Goal: Transaction & Acquisition: Purchase product/service

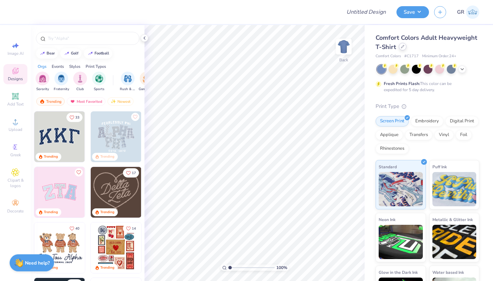
click at [404, 49] on div at bounding box center [403, 47] width 8 height 8
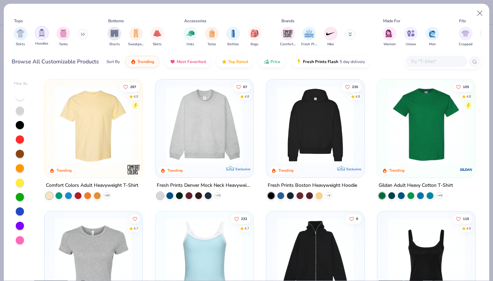
click at [46, 33] on div "filter for Hoodies" at bounding box center [42, 33] width 14 height 14
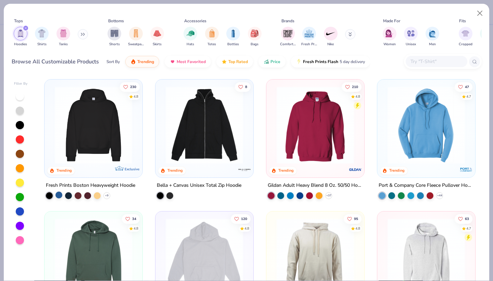
click at [57, 196] on div at bounding box center [58, 194] width 7 height 7
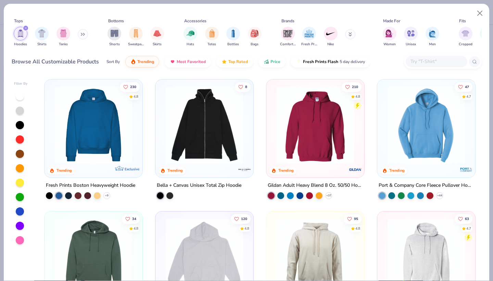
click at [97, 153] on img at bounding box center [93, 124] width 84 height 77
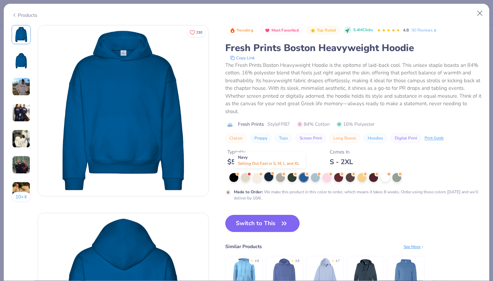
click at [266, 178] on div at bounding box center [268, 176] width 9 height 9
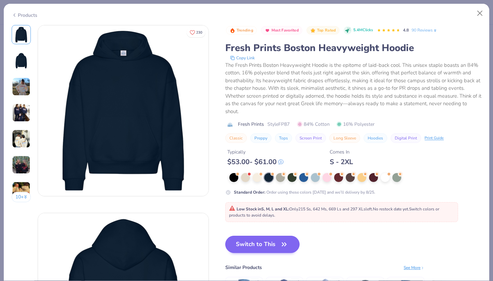
click at [252, 242] on button "Switch to This" at bounding box center [262, 244] width 74 height 17
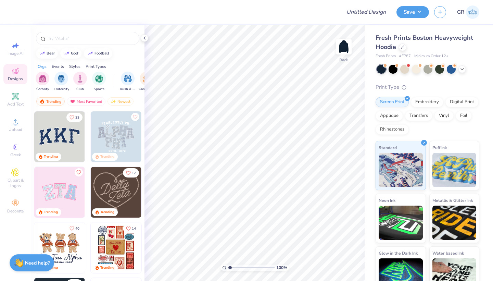
click at [464, 59] on div "Fresh Prints Boston Heavyweight Hoodie Fresh Prints # FP87 Minimum Order: 12 + …" at bounding box center [428, 164] width 104 height 262
click at [420, 104] on div "Embroidery" at bounding box center [427, 101] width 33 height 10
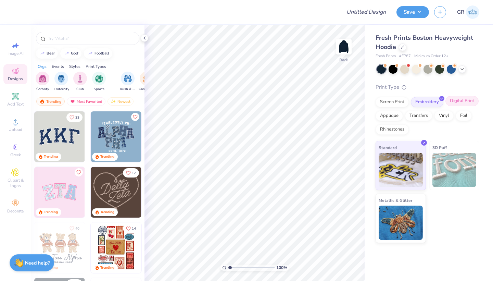
click at [460, 102] on div "Digital Print" at bounding box center [461, 101] width 33 height 10
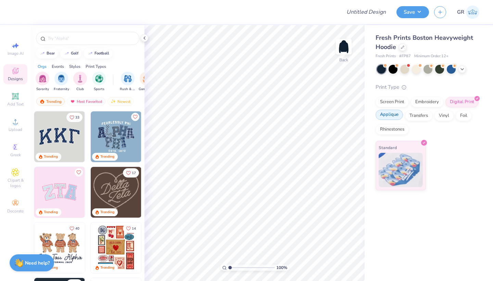
click at [395, 116] on div "Applique" at bounding box center [389, 115] width 27 height 10
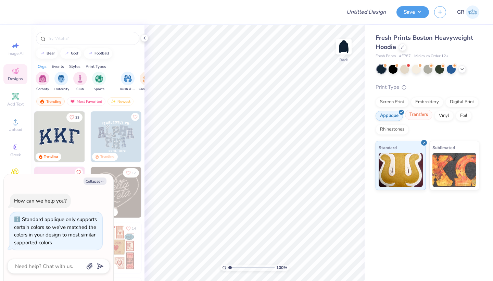
click at [415, 117] on div "Transfers" at bounding box center [418, 115] width 27 height 10
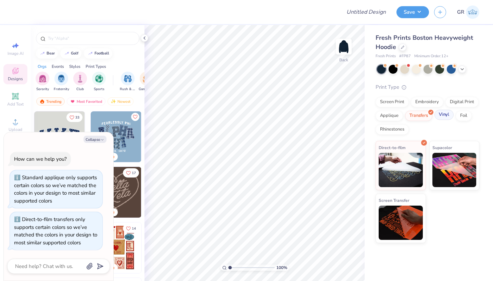
click at [443, 117] on div "Vinyl" at bounding box center [443, 115] width 19 height 10
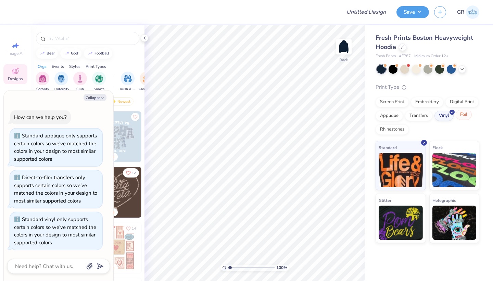
click at [460, 115] on div "Foil" at bounding box center [464, 115] width 16 height 10
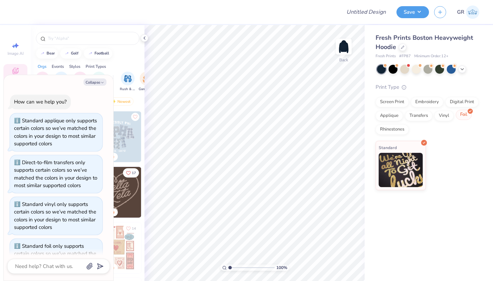
scroll to position [24, 0]
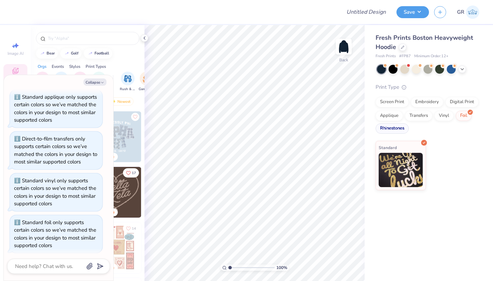
click at [391, 127] on div "Rhinestones" at bounding box center [392, 128] width 33 height 10
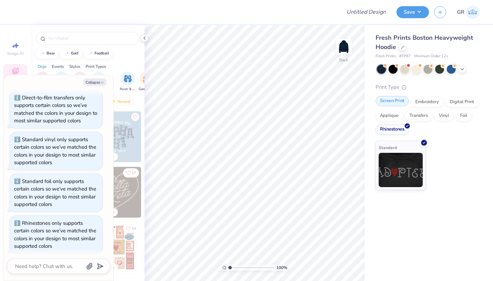
click at [392, 104] on div "Screen Print" at bounding box center [392, 101] width 33 height 10
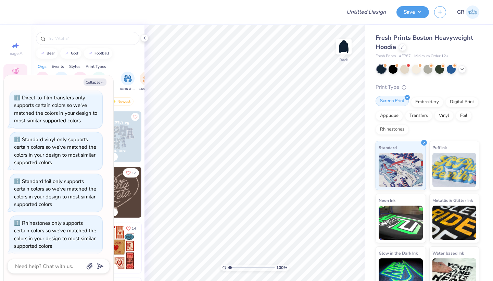
scroll to position [106, 0]
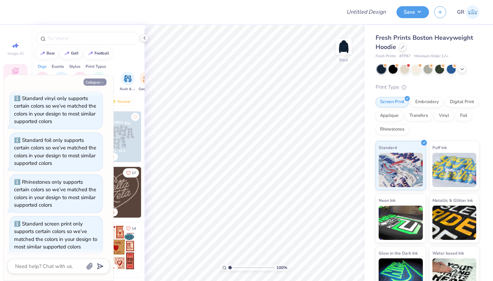
click at [100, 79] on button "Collapse" at bounding box center [95, 81] width 23 height 7
type textarea "x"
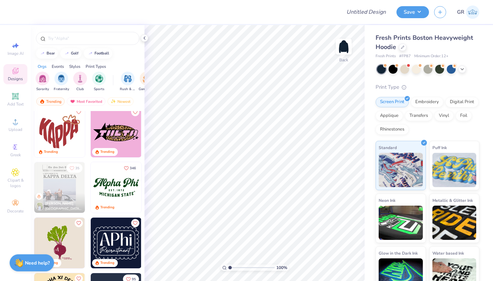
scroll to position [595, 0]
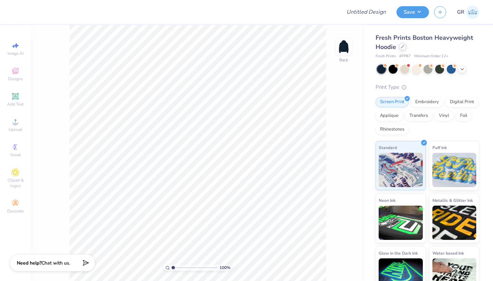
click at [402, 47] on icon at bounding box center [402, 46] width 3 height 3
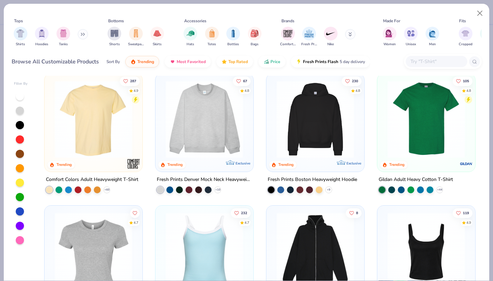
scroll to position [2, 0]
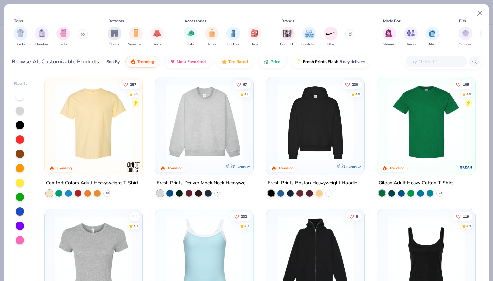
click at [423, 62] on input "text" at bounding box center [436, 62] width 53 height 8
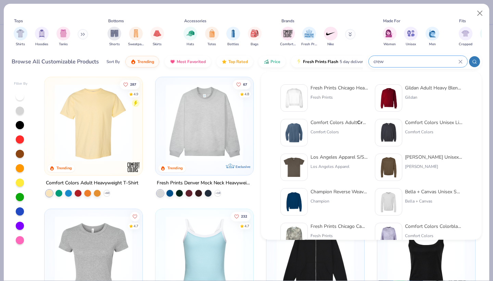
type input "crew"
click at [294, 100] on img at bounding box center [293, 97] width 21 height 21
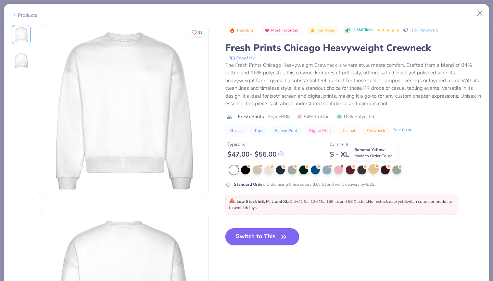
click at [373, 170] on div at bounding box center [373, 169] width 9 height 9
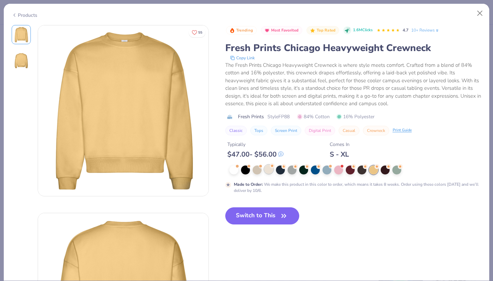
click at [269, 172] on div at bounding box center [268, 169] width 9 height 9
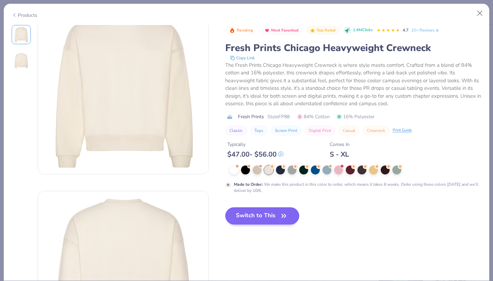
scroll to position [17, 0]
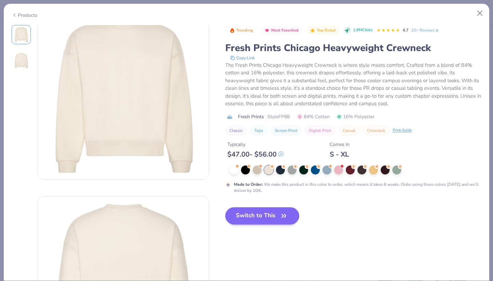
click at [257, 219] on button "Switch to This" at bounding box center [262, 215] width 74 height 17
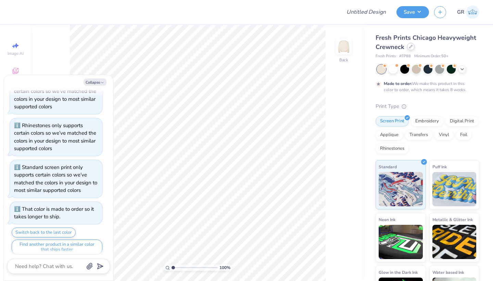
click at [410, 47] on icon at bounding box center [410, 46] width 3 height 3
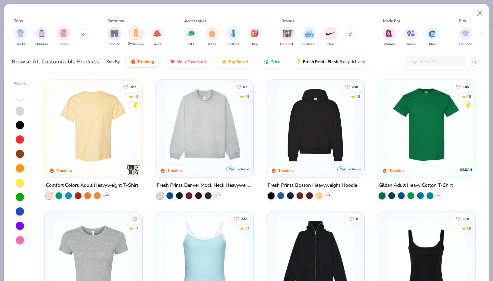
click at [134, 35] on img "filter for Sweatpants" at bounding box center [136, 33] width 8 height 8
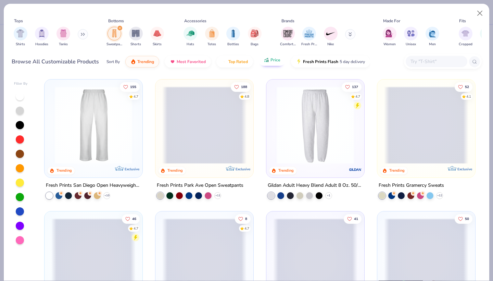
click at [271, 62] on span "Price" at bounding box center [275, 59] width 10 height 5
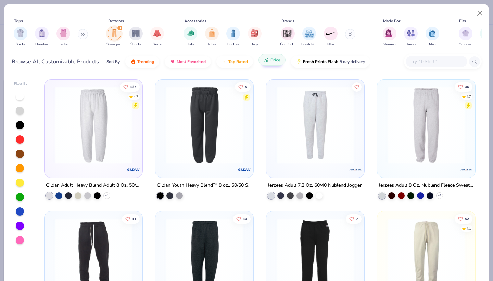
click at [272, 62] on span "Price" at bounding box center [275, 59] width 10 height 5
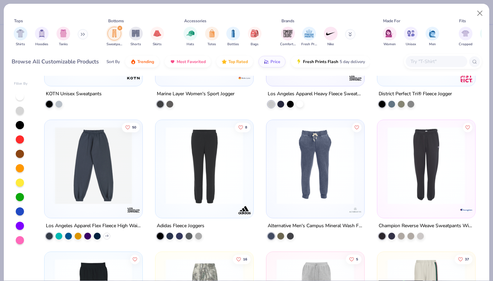
scroll to position [97, 0]
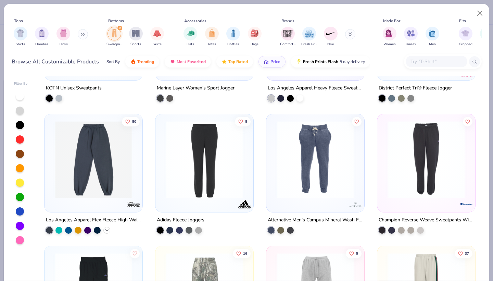
click at [106, 228] on icon at bounding box center [106, 229] width 5 height 5
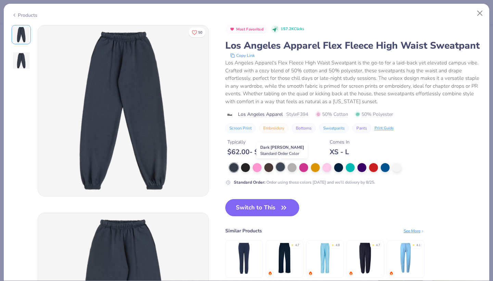
click at [278, 168] on div at bounding box center [280, 166] width 9 height 9
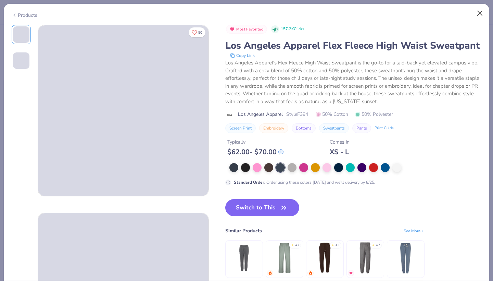
click at [480, 11] on button "Close" at bounding box center [480, 13] width 13 height 13
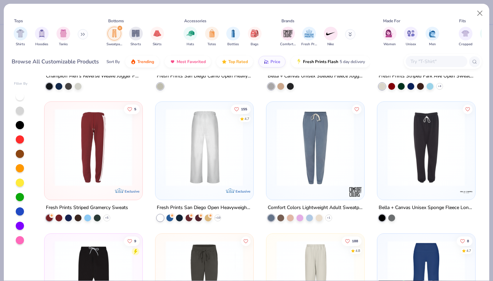
scroll to position [370, 0]
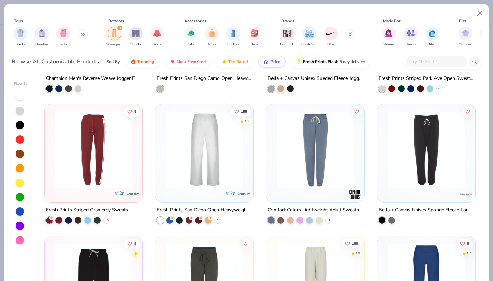
click at [214, 128] on img at bounding box center [204, 149] width 84 height 77
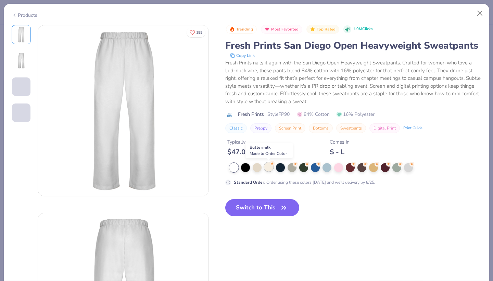
click at [266, 169] on div at bounding box center [268, 166] width 9 height 9
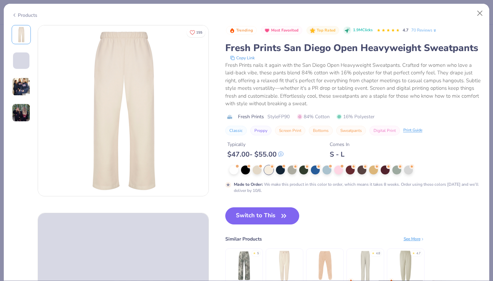
click at [13, 73] on img at bounding box center [13, 73] width 0 height 0
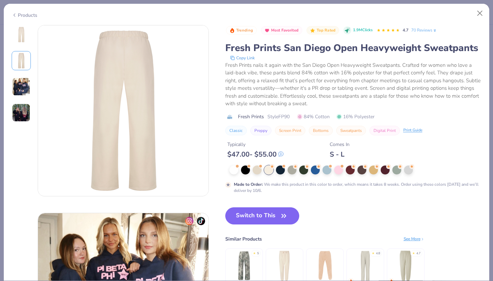
click at [23, 86] on img at bounding box center [21, 86] width 18 height 18
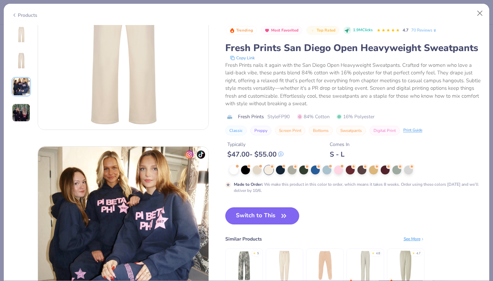
scroll to position [161, 0]
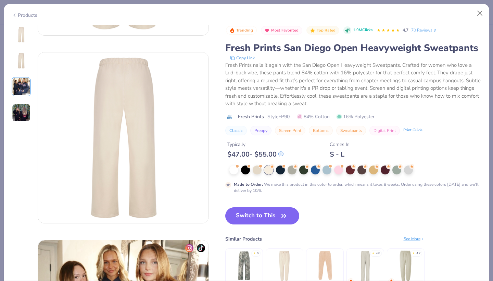
click at [22, 35] on img at bounding box center [21, 34] width 16 height 16
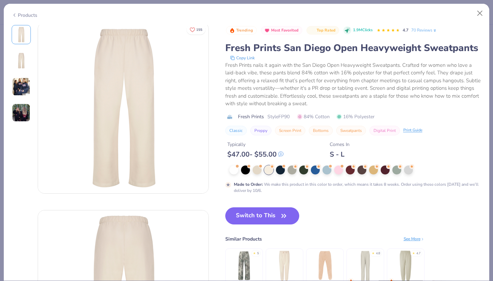
scroll to position [0, 0]
click at [265, 216] on button "Switch to This" at bounding box center [262, 215] width 74 height 17
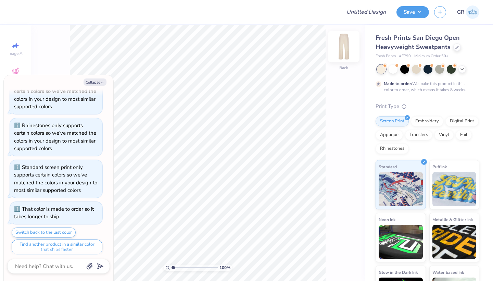
click at [344, 52] on img at bounding box center [343, 46] width 27 height 27
click at [342, 52] on img at bounding box center [343, 46] width 27 height 27
click at [96, 80] on button "Collapse" at bounding box center [95, 81] width 23 height 7
type textarea "x"
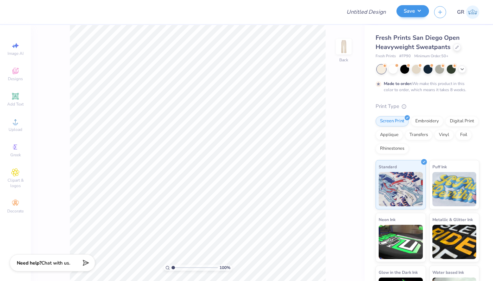
click at [406, 16] on button "Save" at bounding box center [412, 11] width 33 height 12
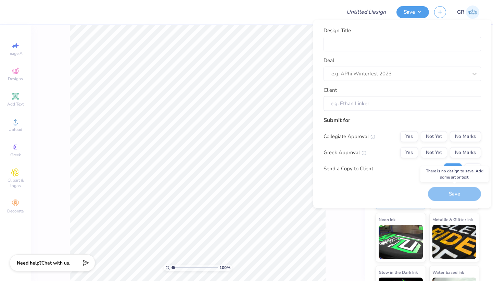
click at [451, 193] on div "Save" at bounding box center [454, 194] width 53 height 14
